Goal: Task Accomplishment & Management: Manage account settings

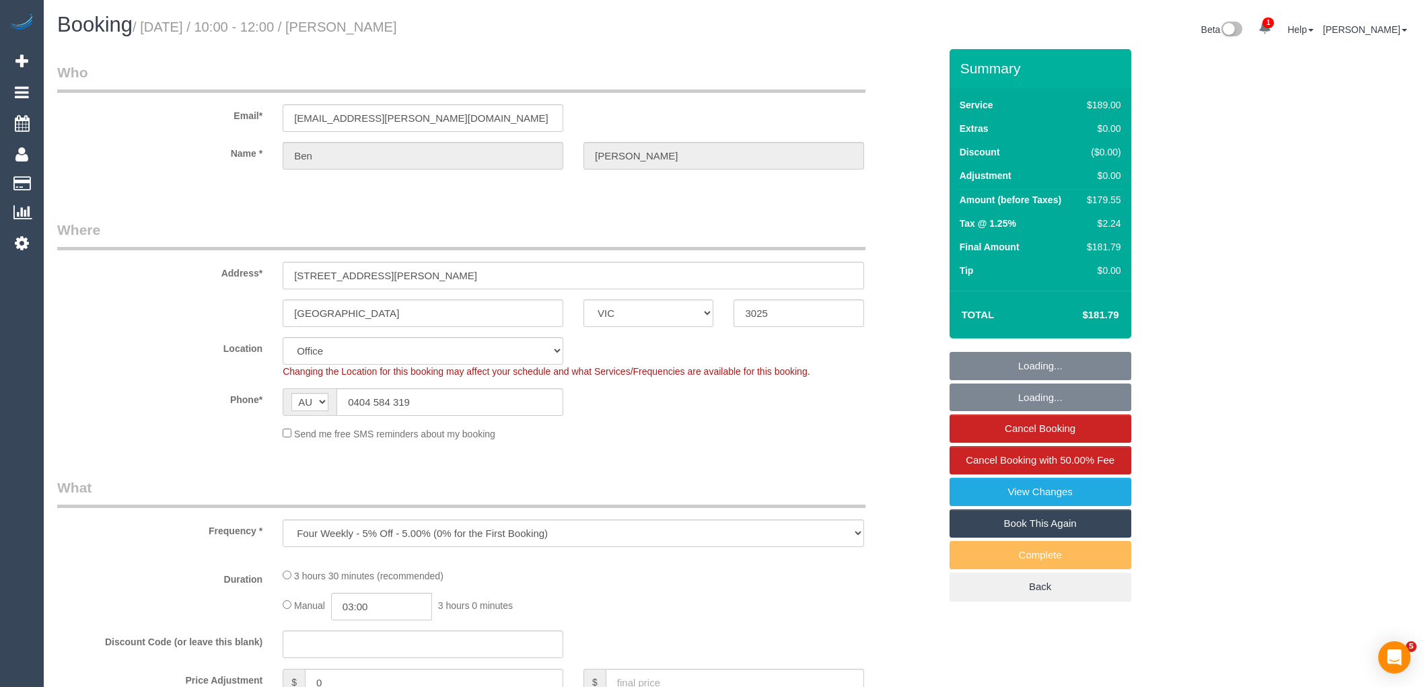
select select "VIC"
select select "number:29"
select select "number:14"
select select "number:19"
select select "number:22"
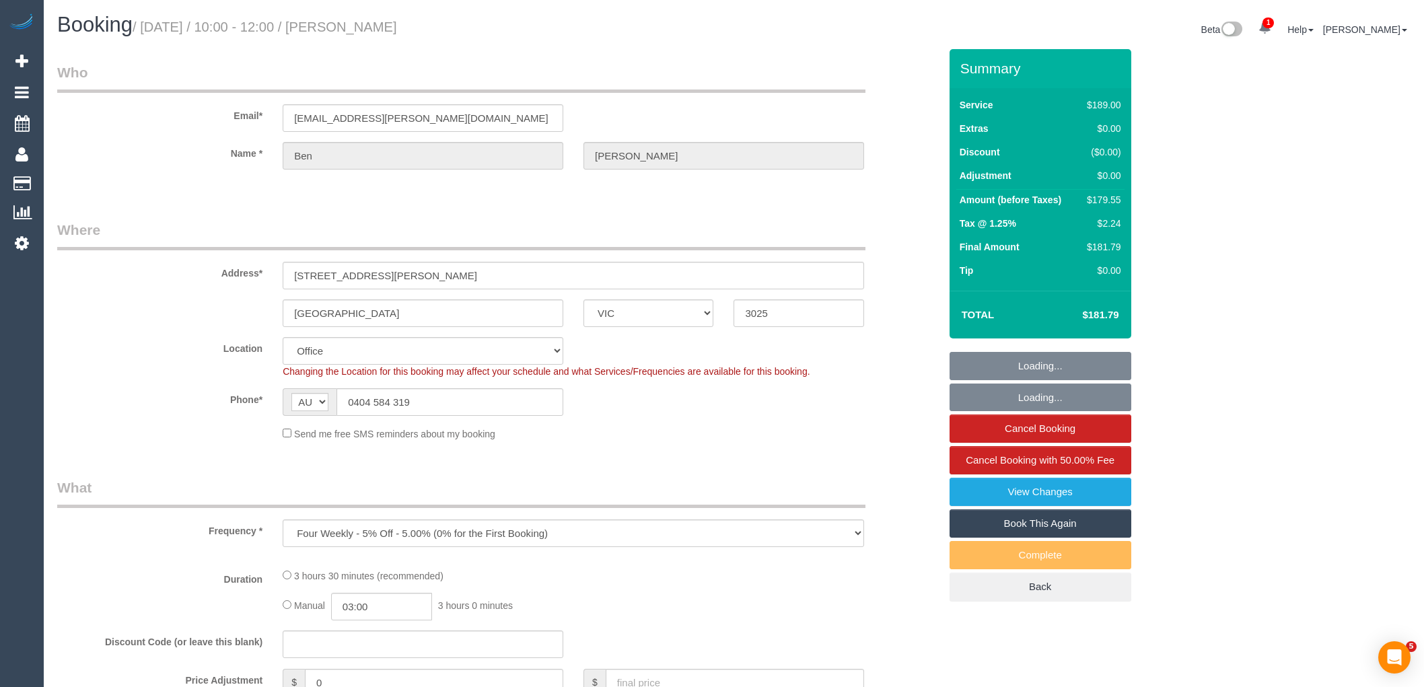
select select "number:34"
select select "number:26"
click at [280, 411] on div "AF AL DZ AD AO AI AQ AG AR AM AW AU AT AZ BS BH BD BB BY BE BZ BJ BM BT BO BA B…" at bounding box center [423, 402] width 301 height 28
select select "string:stripe-pm_1RJWOg2GScqysDRVt2r8wHRZ"
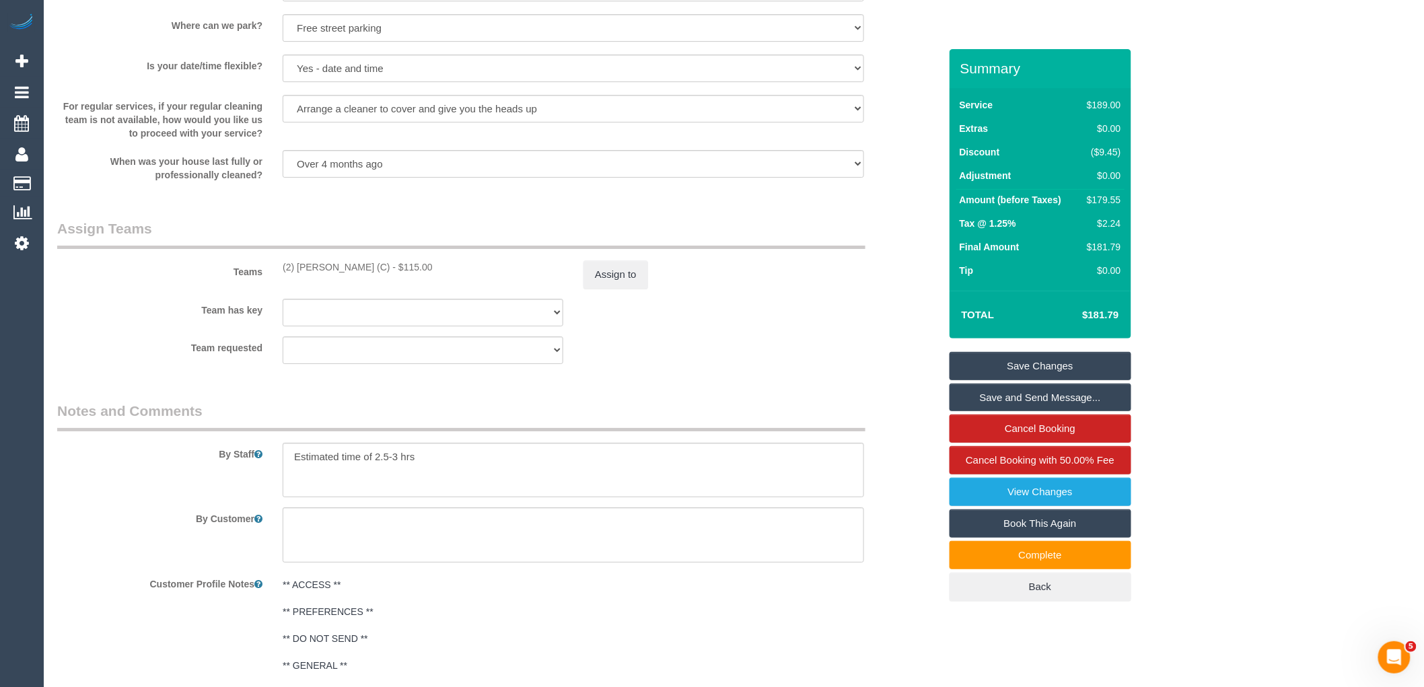
scroll to position [2019, 0]
